Goal: Check status: Check status

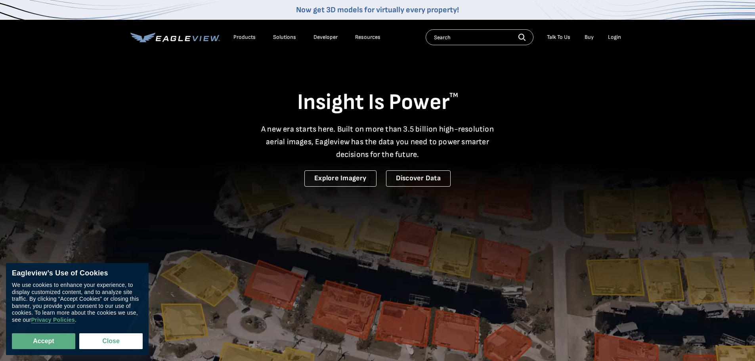
click at [612, 38] on div "Login" at bounding box center [614, 37] width 13 height 7
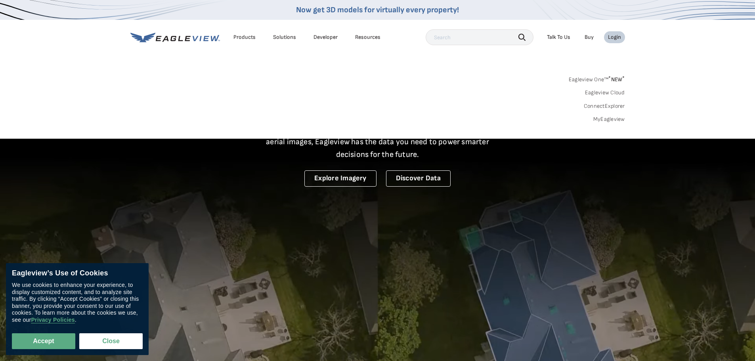
click at [612, 38] on div "Login" at bounding box center [614, 37] width 13 height 7
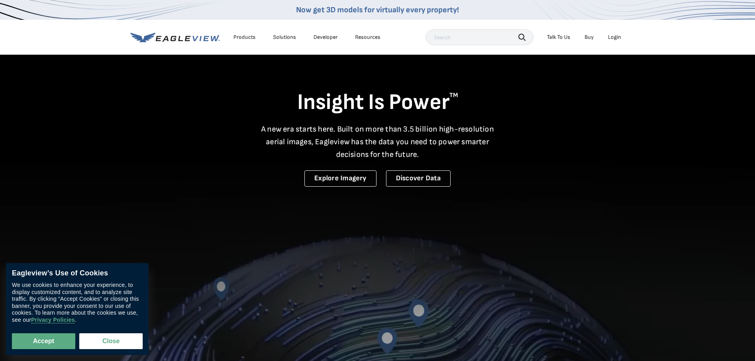
click at [588, 38] on link "Buy" at bounding box center [588, 37] width 9 height 7
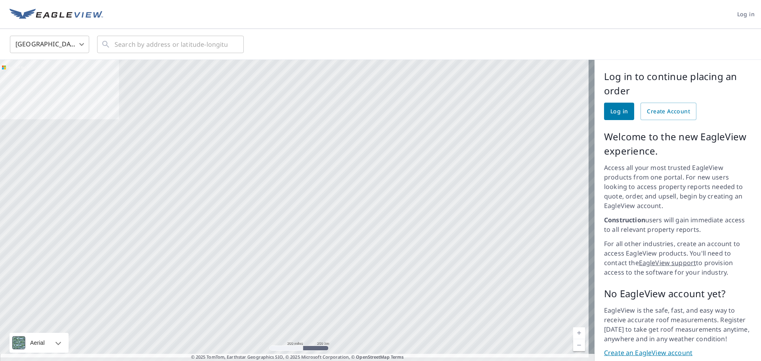
click at [613, 107] on span "Log in" at bounding box center [618, 112] width 17 height 10
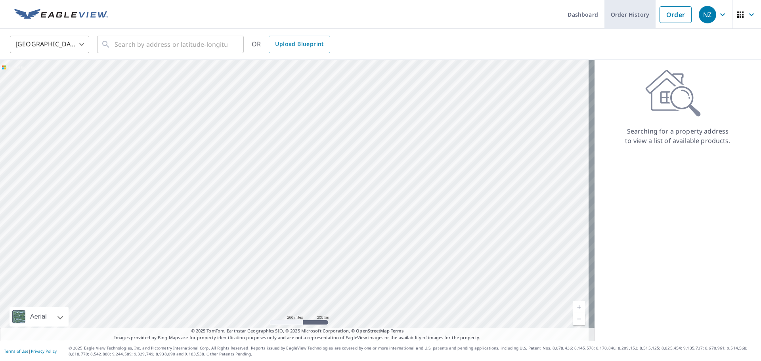
click at [633, 14] on link "Order History" at bounding box center [629, 14] width 51 height 29
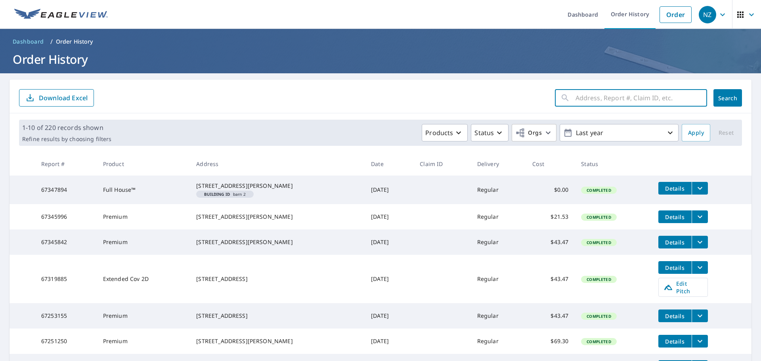
click at [576, 100] on input "text" at bounding box center [641, 98] width 132 height 22
type input "[STREET_ADDRESS]"
click at [719, 97] on span "Search" at bounding box center [727, 98] width 16 height 8
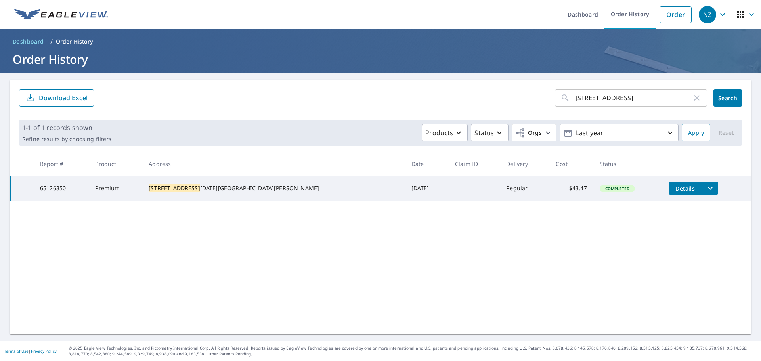
click at [673, 187] on span "Details" at bounding box center [685, 189] width 24 height 8
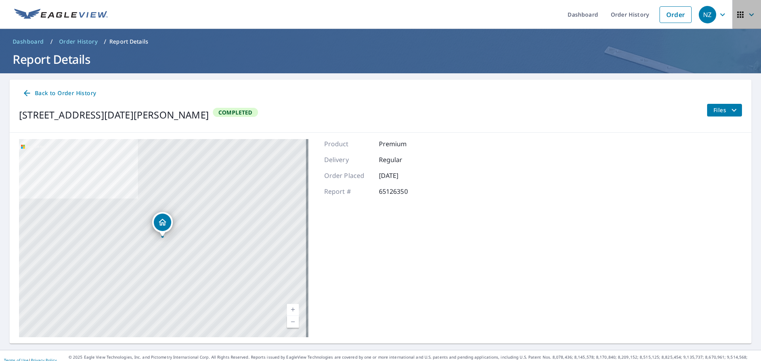
click at [746, 12] on icon "button" at bounding box center [751, 15] width 10 height 10
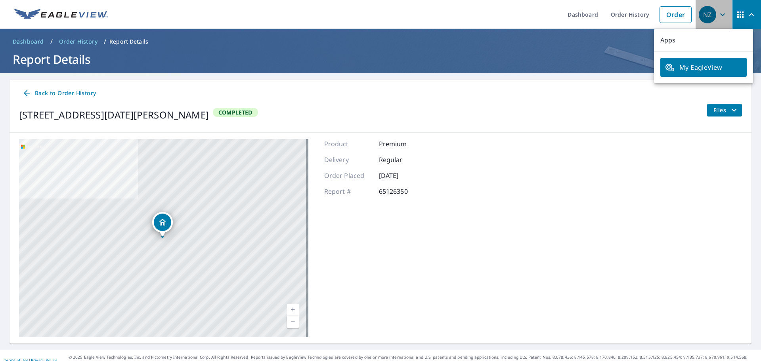
click at [720, 13] on icon "button" at bounding box center [722, 14] width 5 height 3
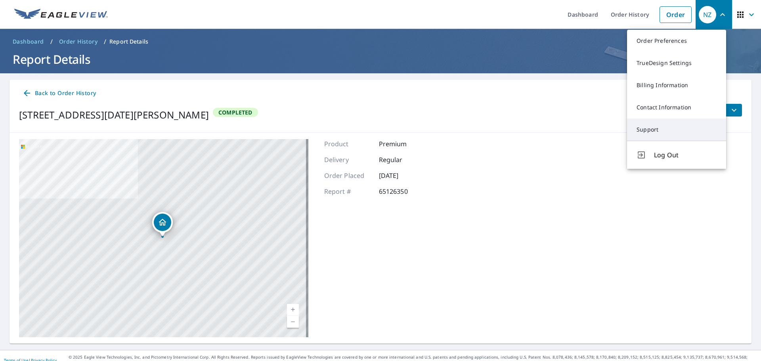
click at [644, 128] on link "Support" at bounding box center [676, 129] width 99 height 22
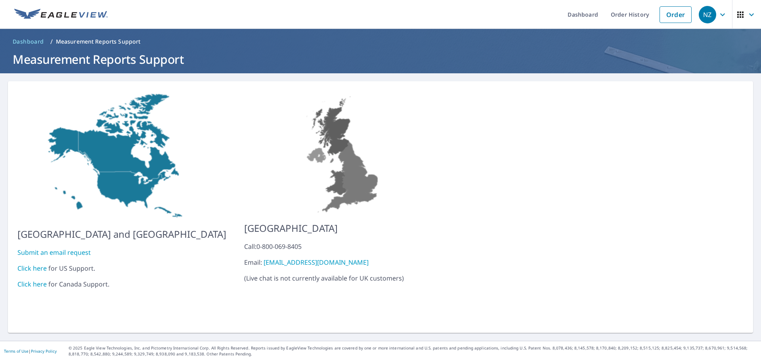
click at [60, 248] on link "Submit an email request" at bounding box center [53, 252] width 73 height 9
